Goal: Find specific page/section: Find specific page/section

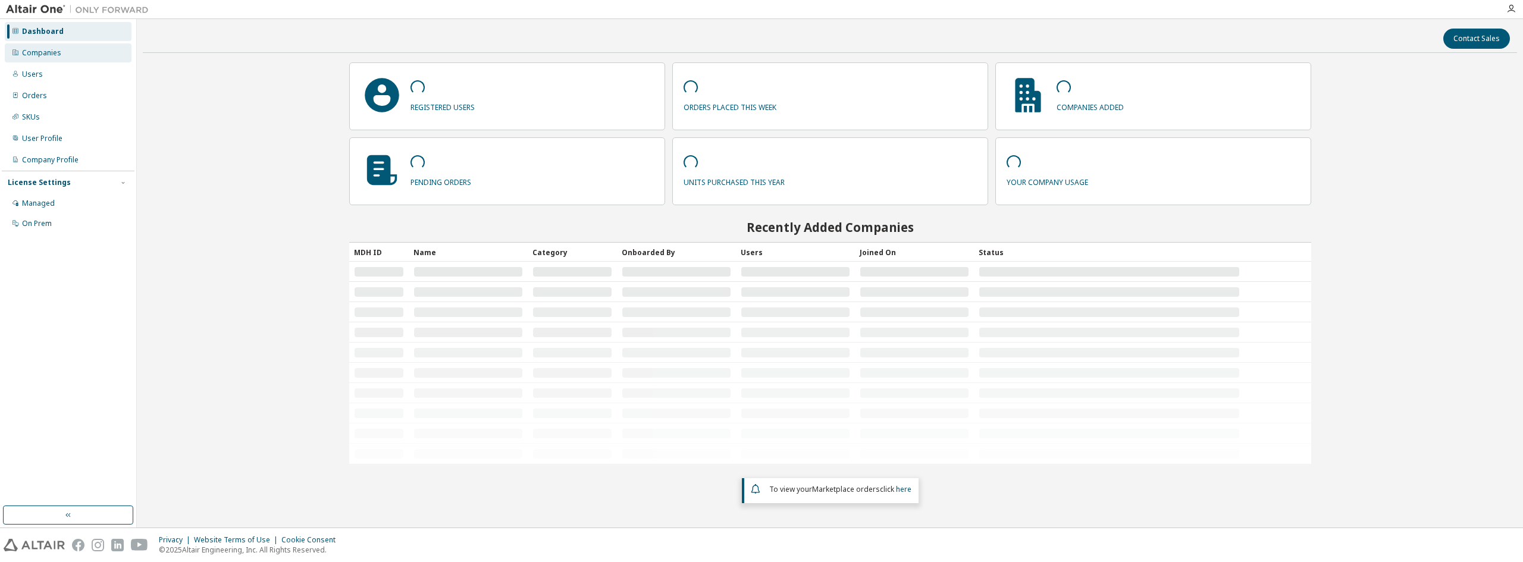
click at [39, 50] on div "Companies" at bounding box center [41, 53] width 39 height 10
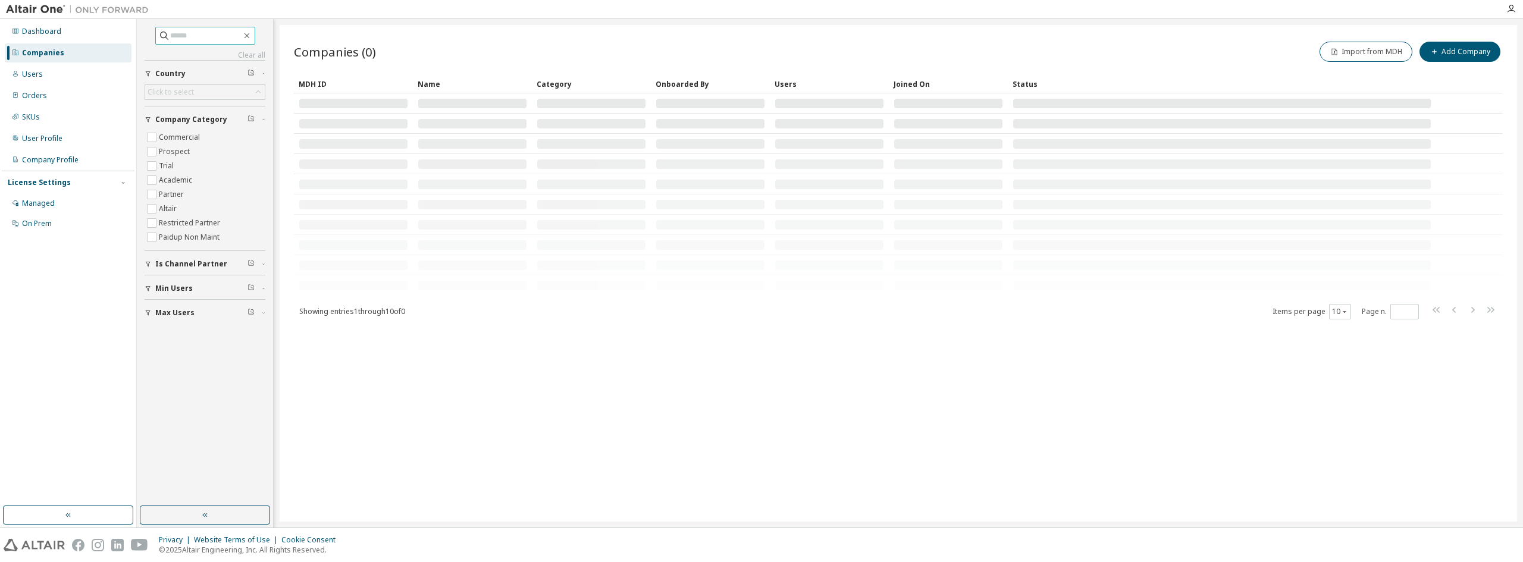
click at [176, 38] on input "text" at bounding box center [205, 36] width 71 height 12
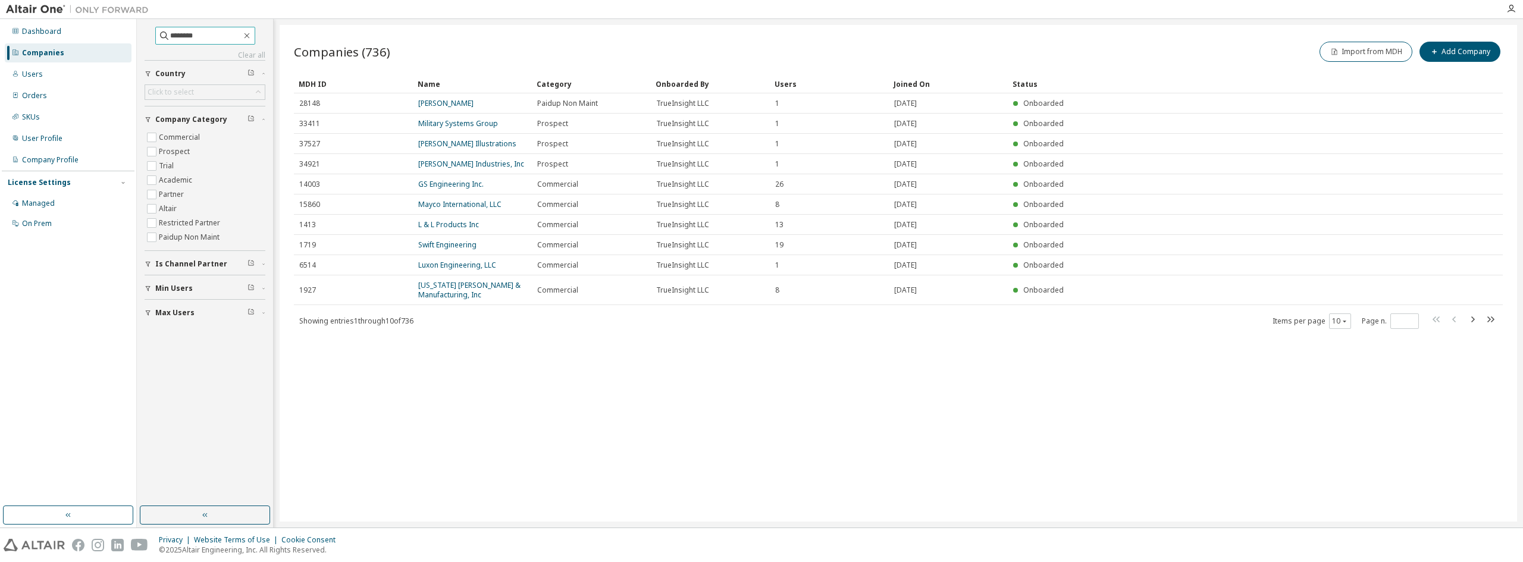
type input "********"
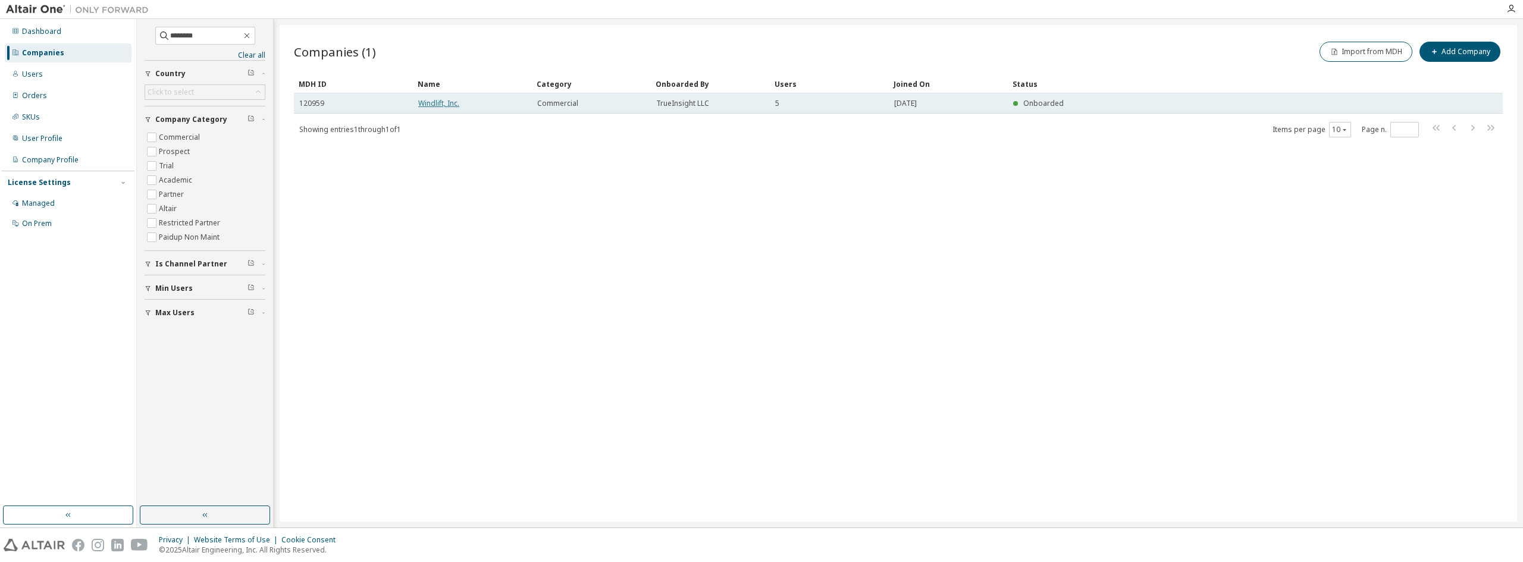
click at [438, 99] on link "Windlift, Inc." at bounding box center [438, 103] width 41 height 10
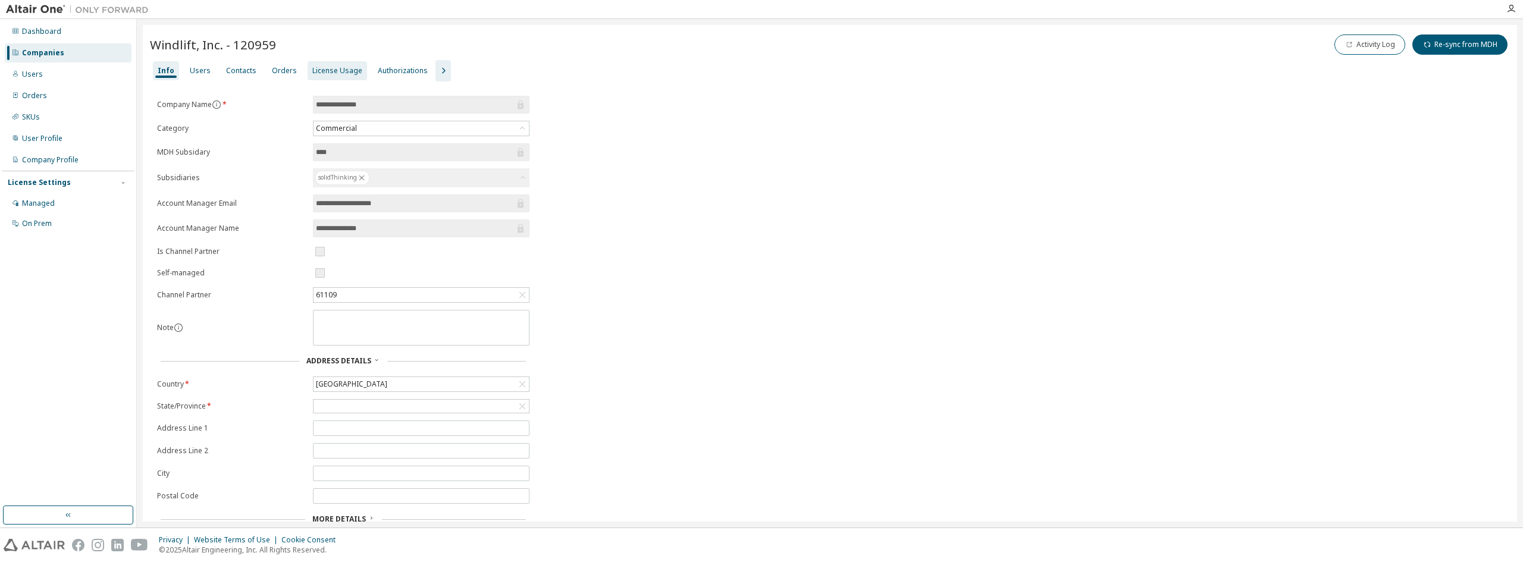
click at [325, 67] on div "License Usage" at bounding box center [337, 71] width 50 height 10
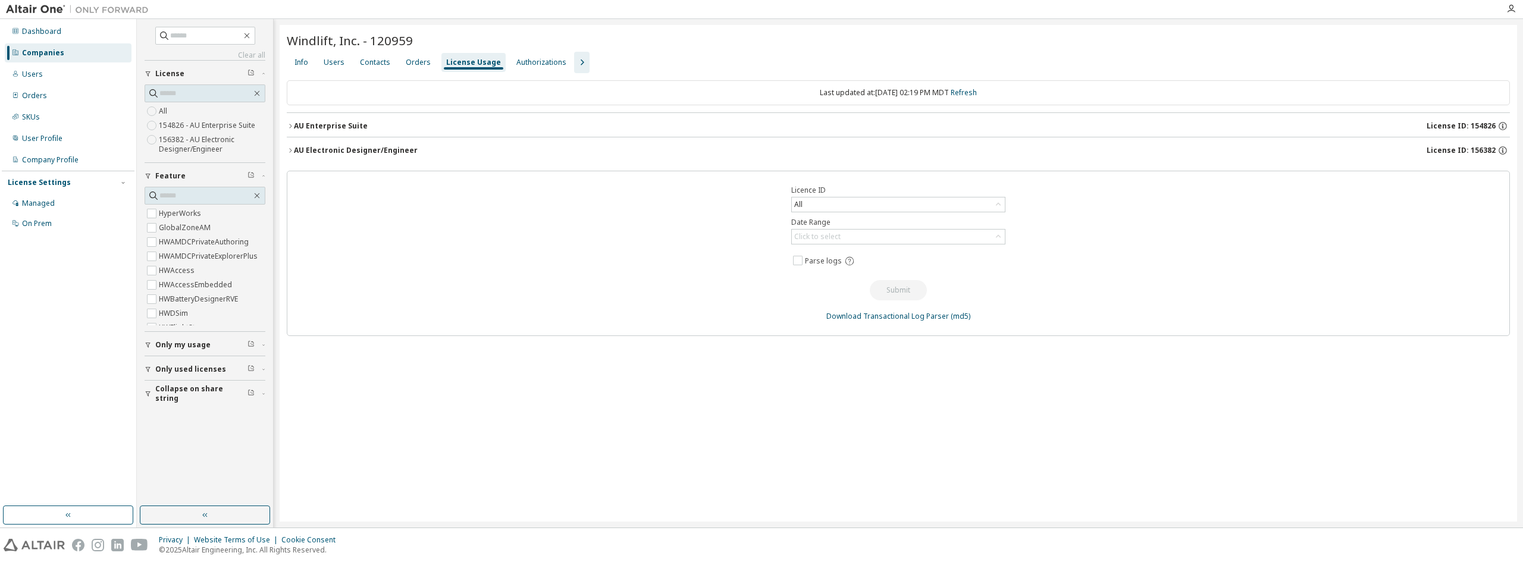
click at [428, 146] on div "AU Electronic Designer/Engineer License ID: 156382" at bounding box center [902, 150] width 1216 height 11
